Goal: Task Accomplishment & Management: Use online tool/utility

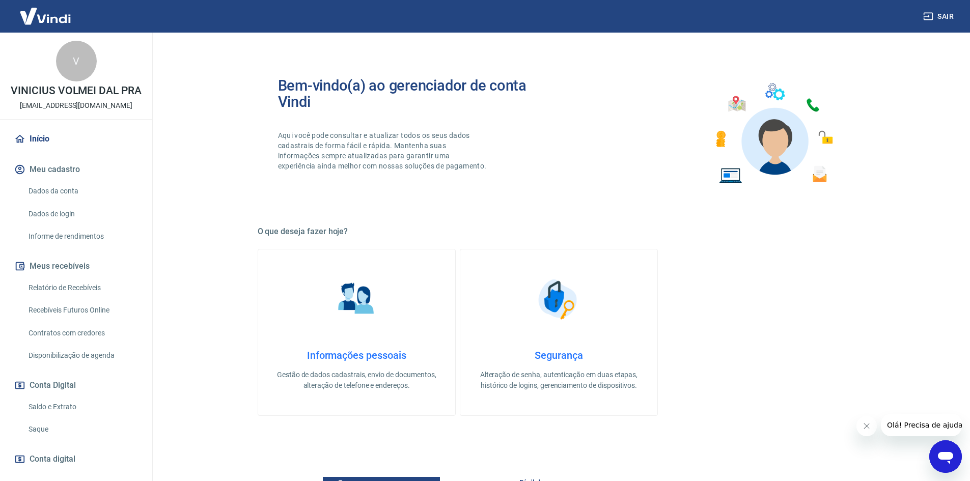
click at [73, 298] on link "Relatório de Recebíveis" at bounding box center [82, 288] width 116 height 21
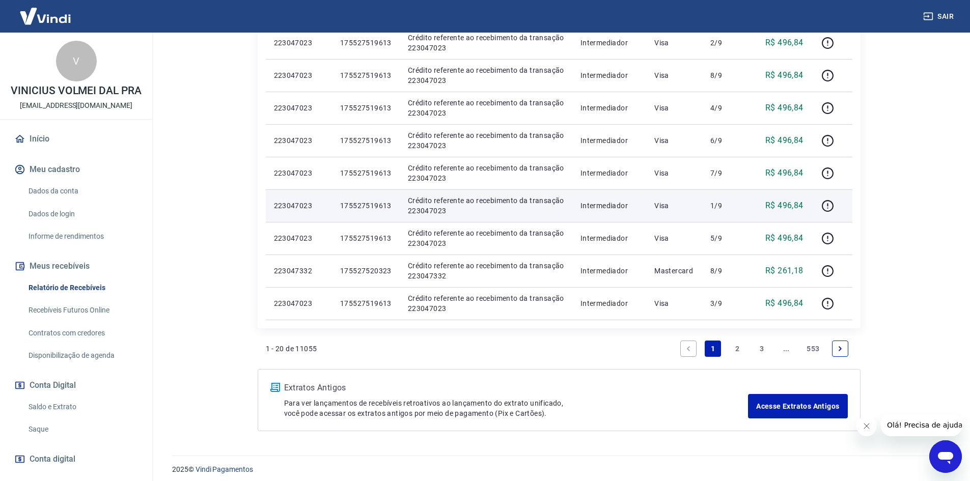
scroll to position [662, 0]
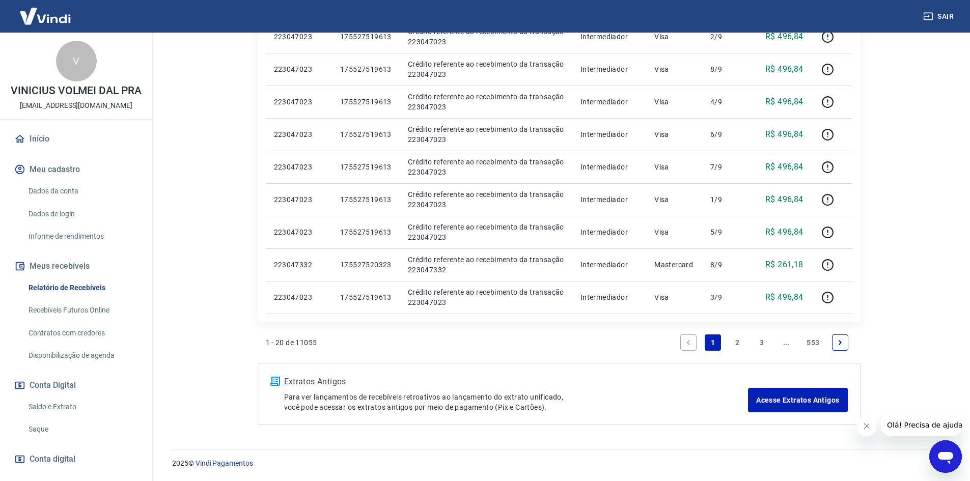
click at [735, 340] on link "2" at bounding box center [737, 343] width 16 height 16
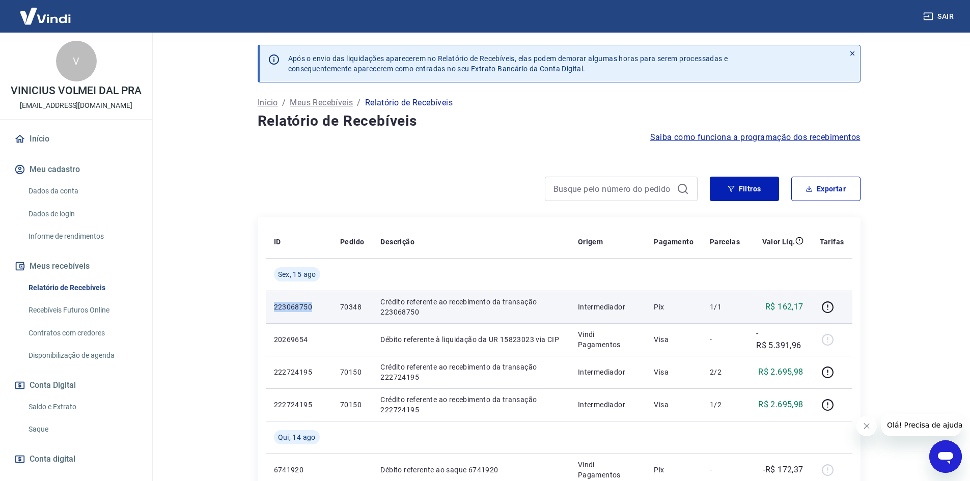
drag, startPoint x: 269, startPoint y: 308, endPoint x: 330, endPoint y: 305, distance: 60.7
click at [330, 305] on td "223068750" at bounding box center [299, 307] width 66 height 33
copy p "223068750"
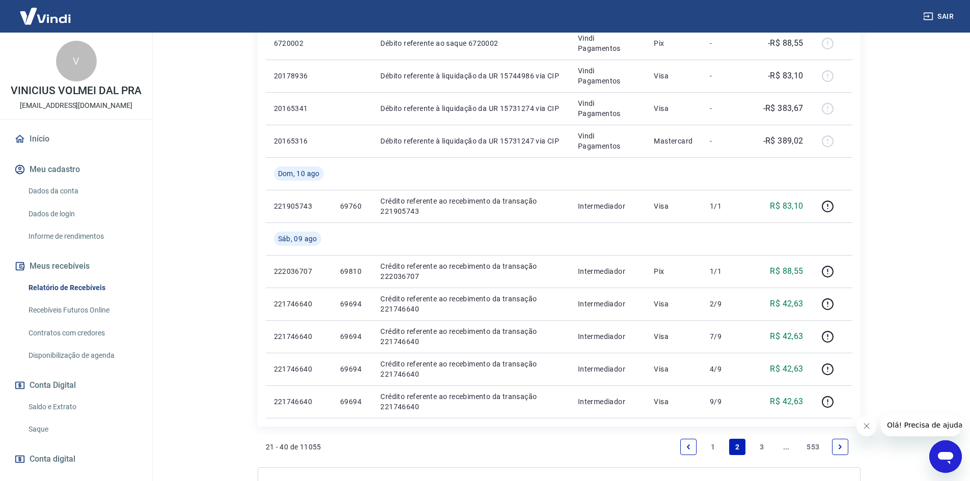
scroll to position [713, 0]
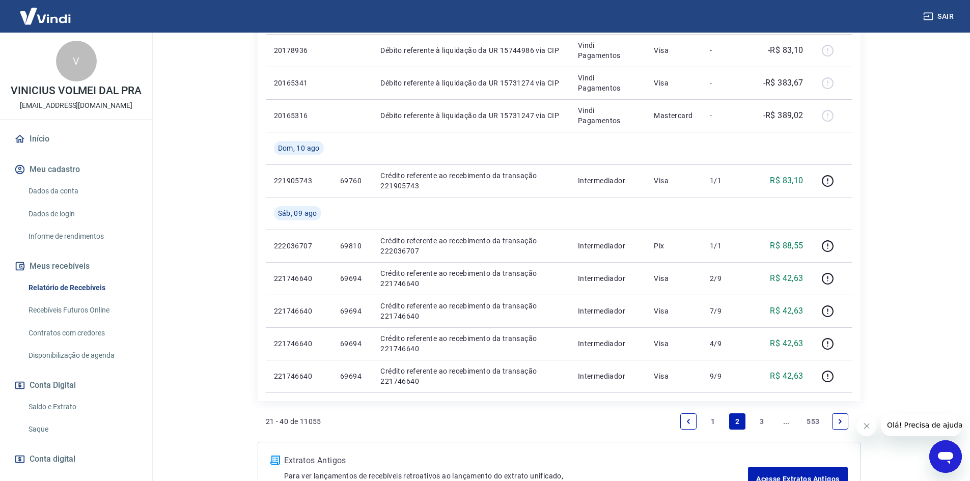
click at [712, 416] on link "1" at bounding box center [713, 422] width 16 height 16
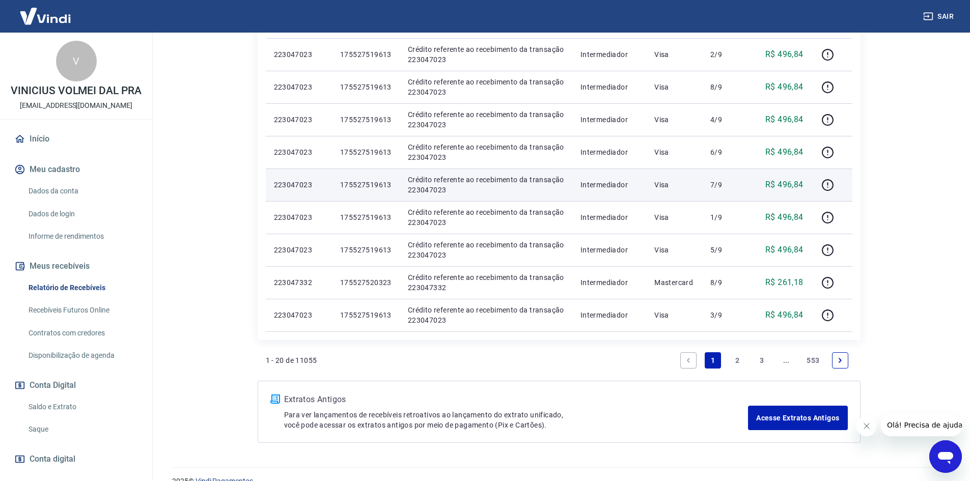
scroll to position [662, 0]
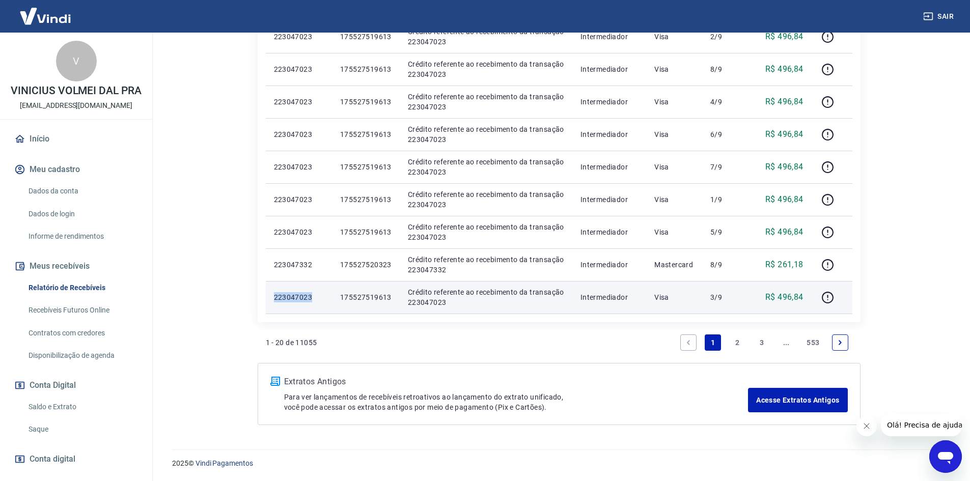
drag, startPoint x: 270, startPoint y: 298, endPoint x: 320, endPoint y: 299, distance: 49.9
click at [320, 299] on td "223047023" at bounding box center [299, 297] width 66 height 33
copy p "223047023"
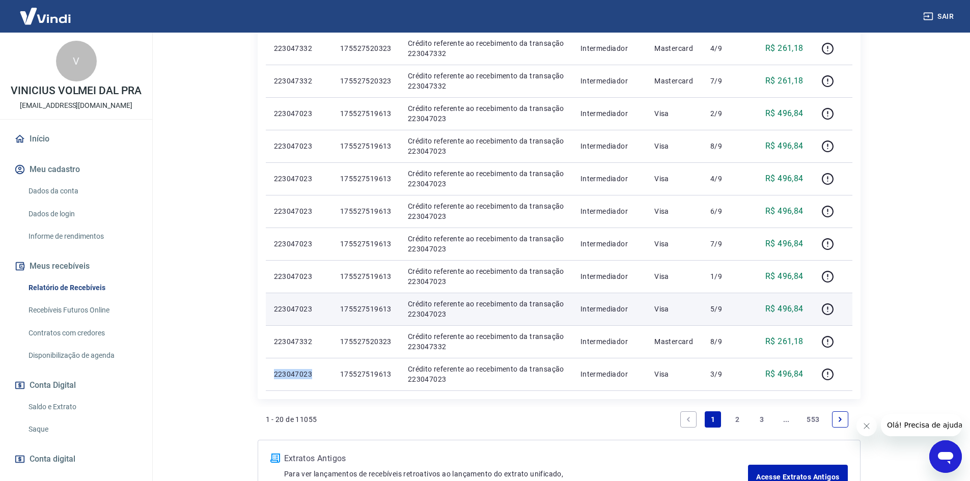
scroll to position [560, 0]
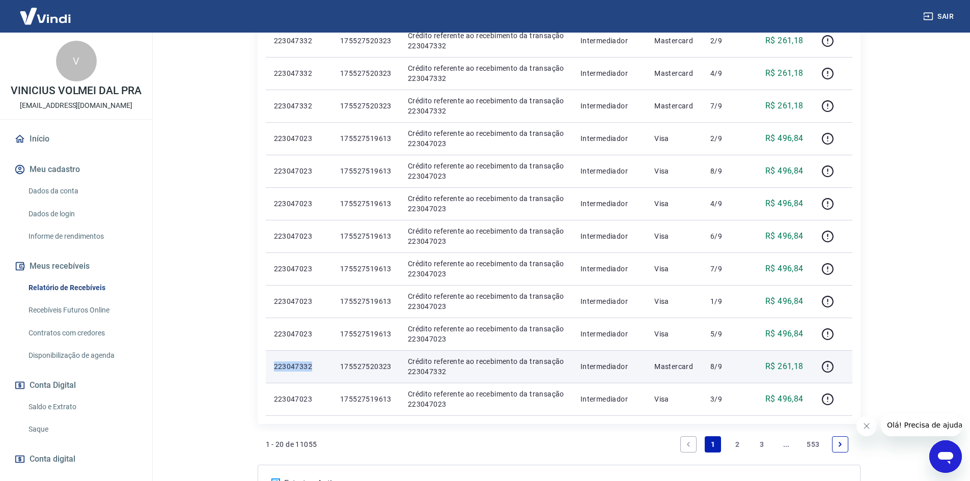
drag, startPoint x: 266, startPoint y: 364, endPoint x: 316, endPoint y: 366, distance: 50.0
click at [316, 366] on td "223047332" at bounding box center [299, 366] width 66 height 33
copy p "223047332"
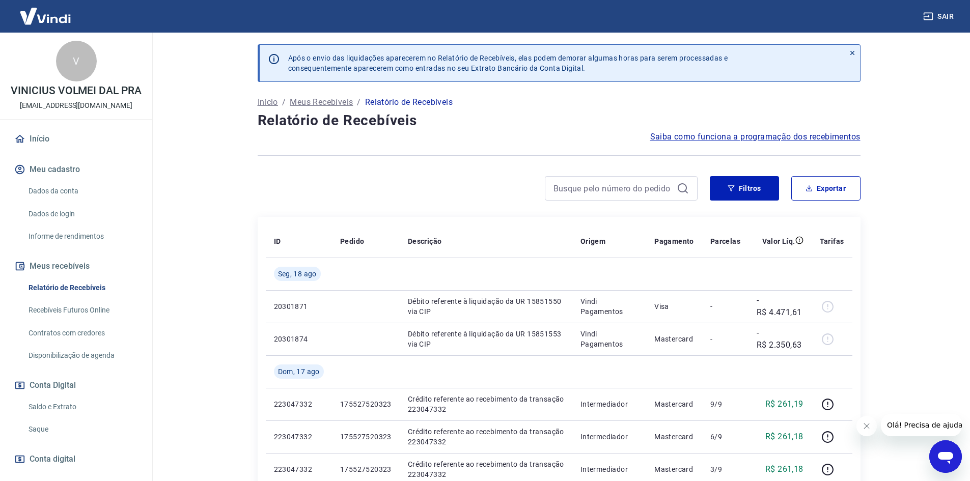
scroll to position [0, 0]
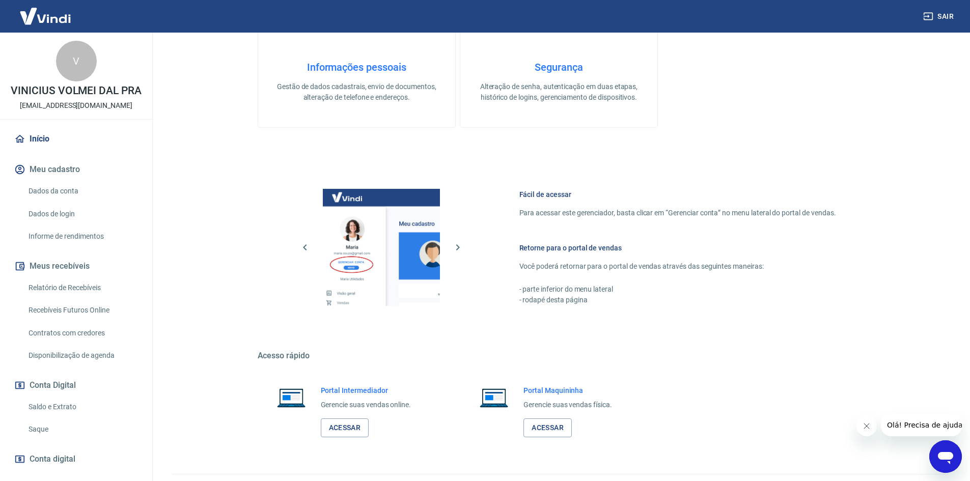
scroll to position [313, 0]
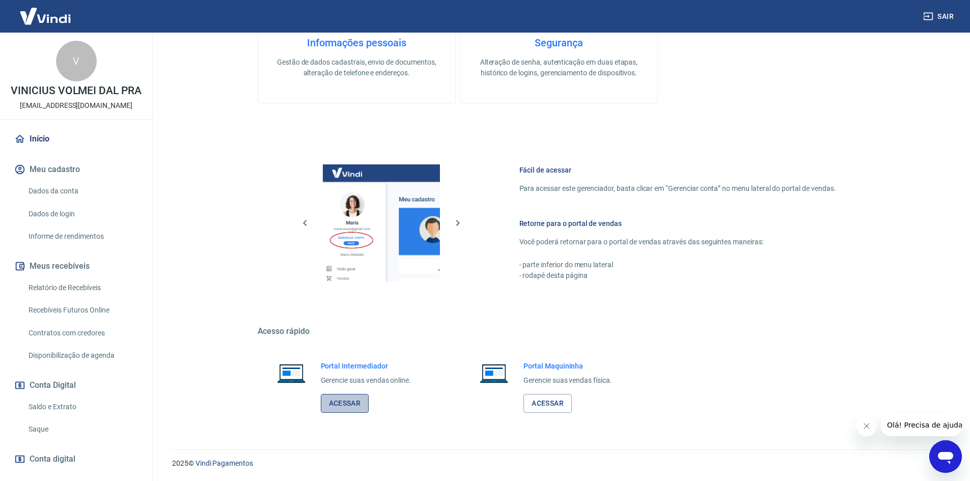
click at [353, 403] on link "Acessar" at bounding box center [345, 403] width 48 height 19
